Goal: Find contact information: Find contact information

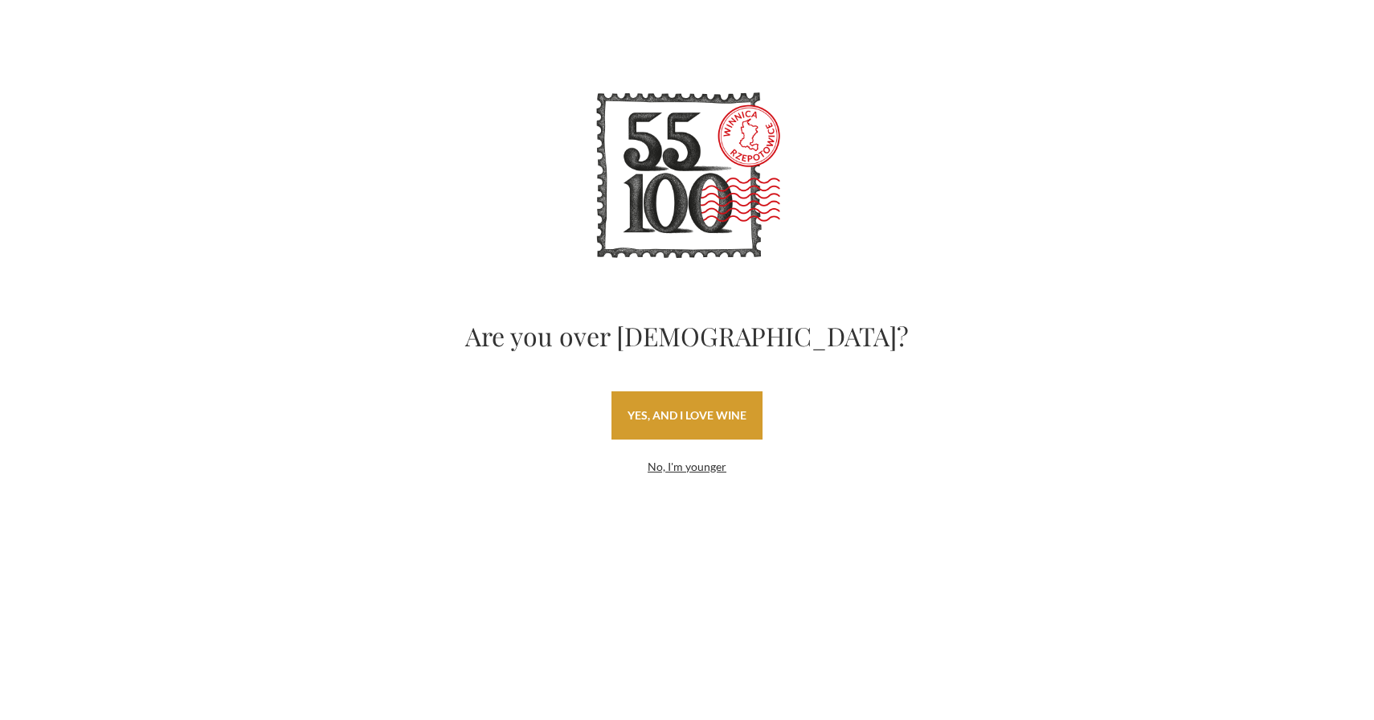
click at [693, 413] on font "yes, and I love wine" at bounding box center [687, 415] width 119 height 14
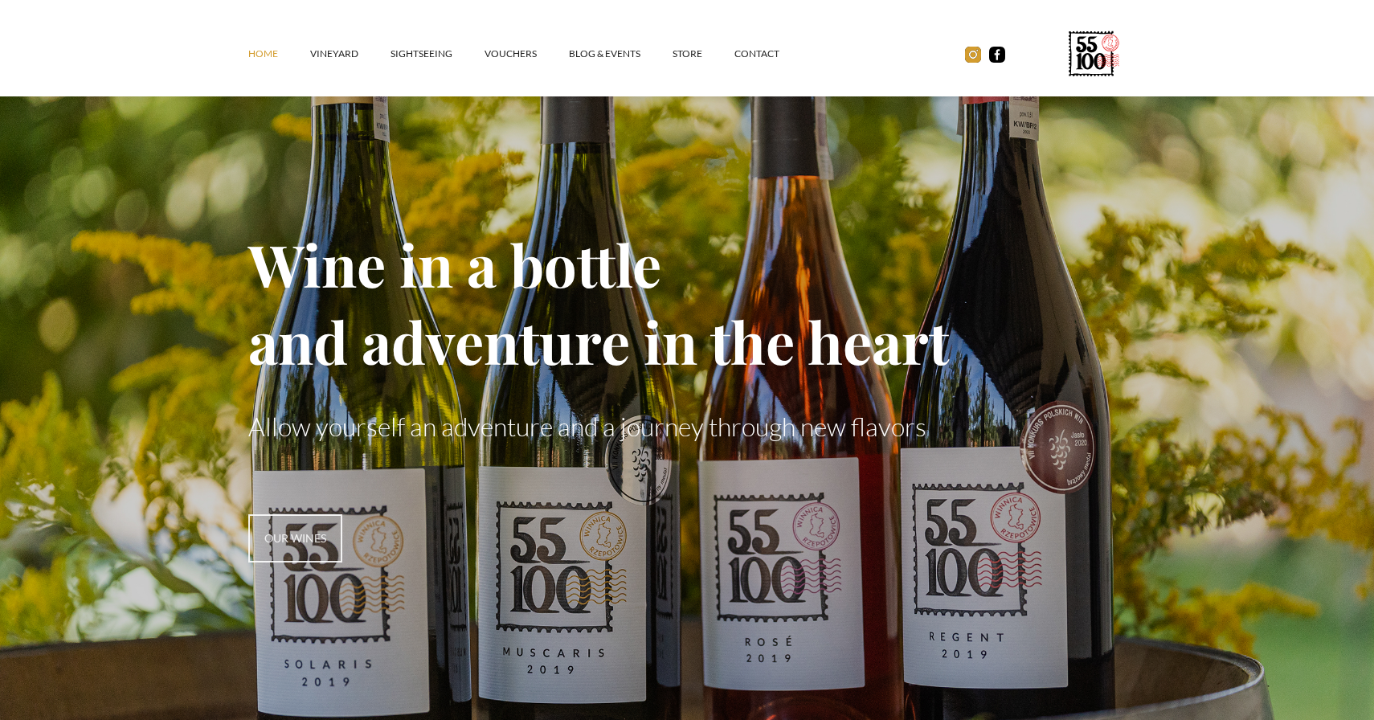
click at [969, 57] on img at bounding box center [973, 55] width 16 height 16
click at [754, 55] on font "contact" at bounding box center [757, 53] width 45 height 12
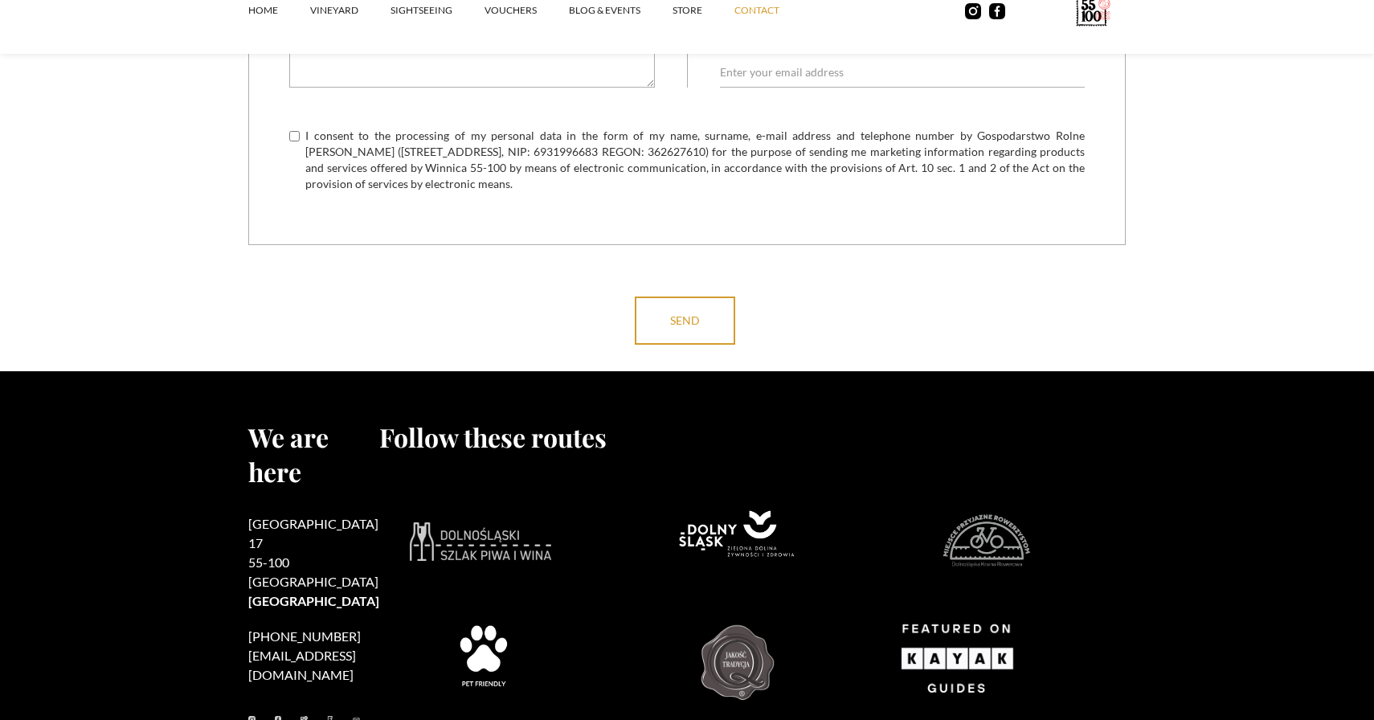
scroll to position [1299, 0]
